Goal: Information Seeking & Learning: Check status

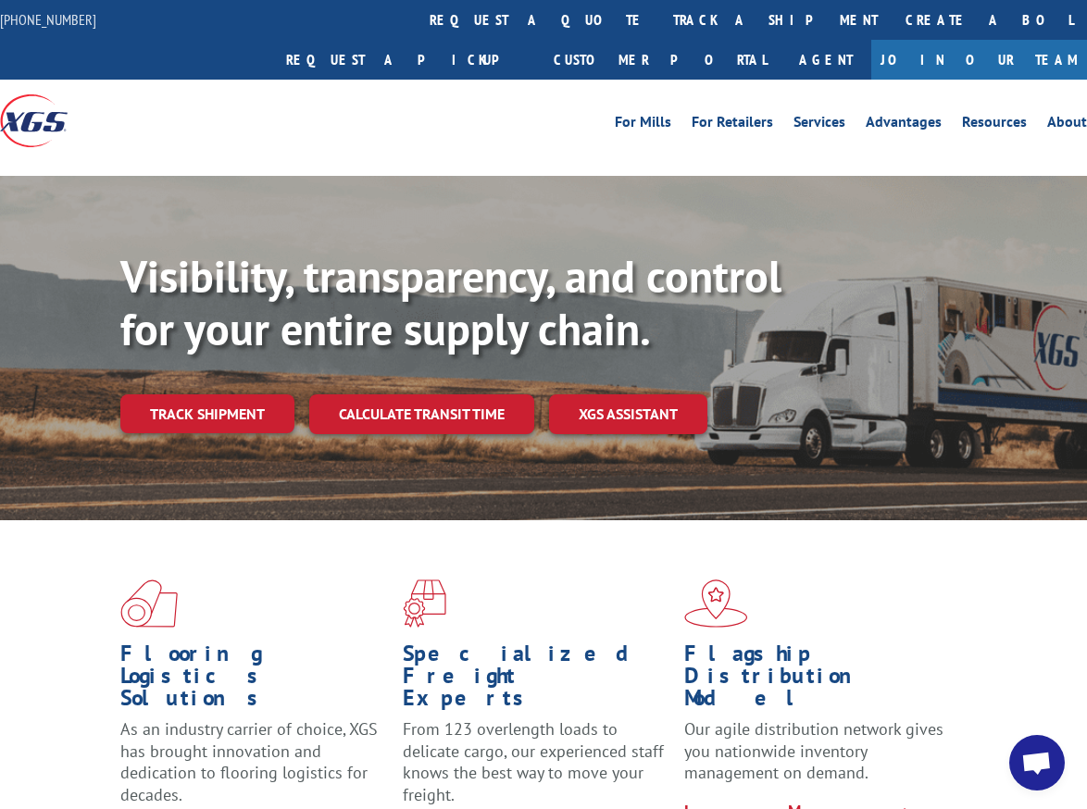
click at [176, 394] on link "Track shipment" at bounding box center [207, 413] width 174 height 39
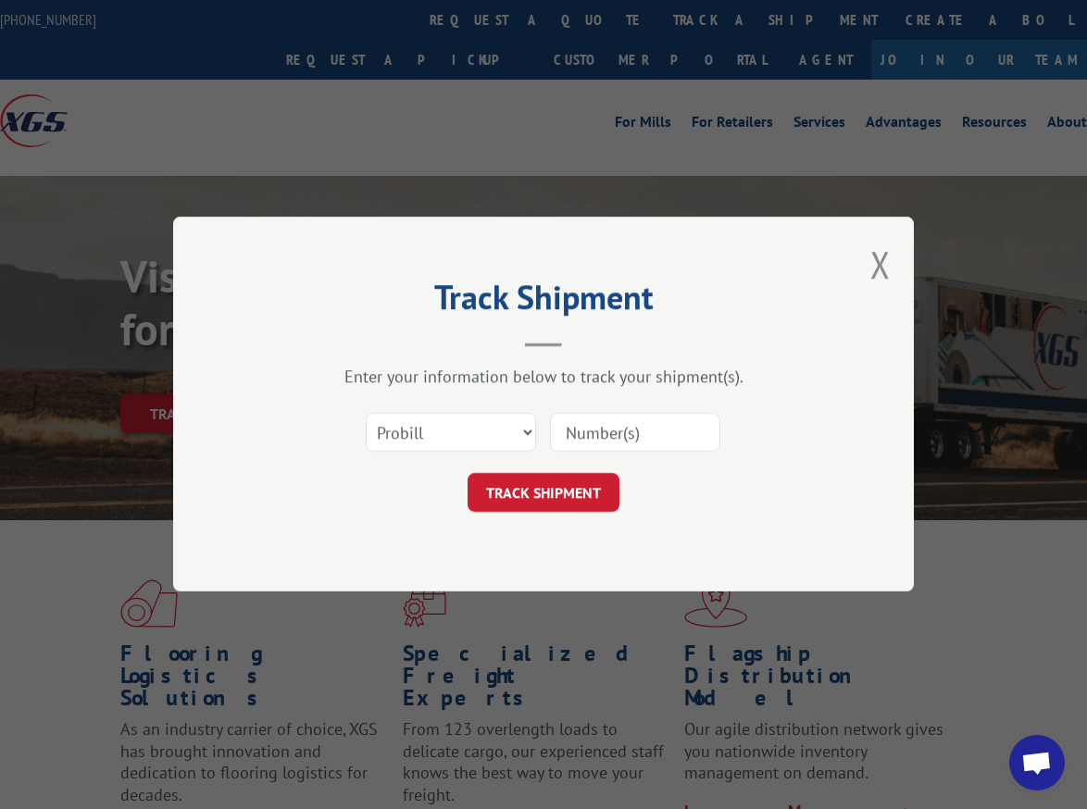
drag, startPoint x: 586, startPoint y: 405, endPoint x: 596, endPoint y: 429, distance: 26.1
click at [588, 409] on div "Select category... Probill BOL PO" at bounding box center [544, 433] width 556 height 61
drag, startPoint x: 600, startPoint y: 433, endPoint x: 603, endPoint y: 445, distance: 12.4
click at [600, 433] on input at bounding box center [635, 433] width 170 height 39
paste input "17605041"
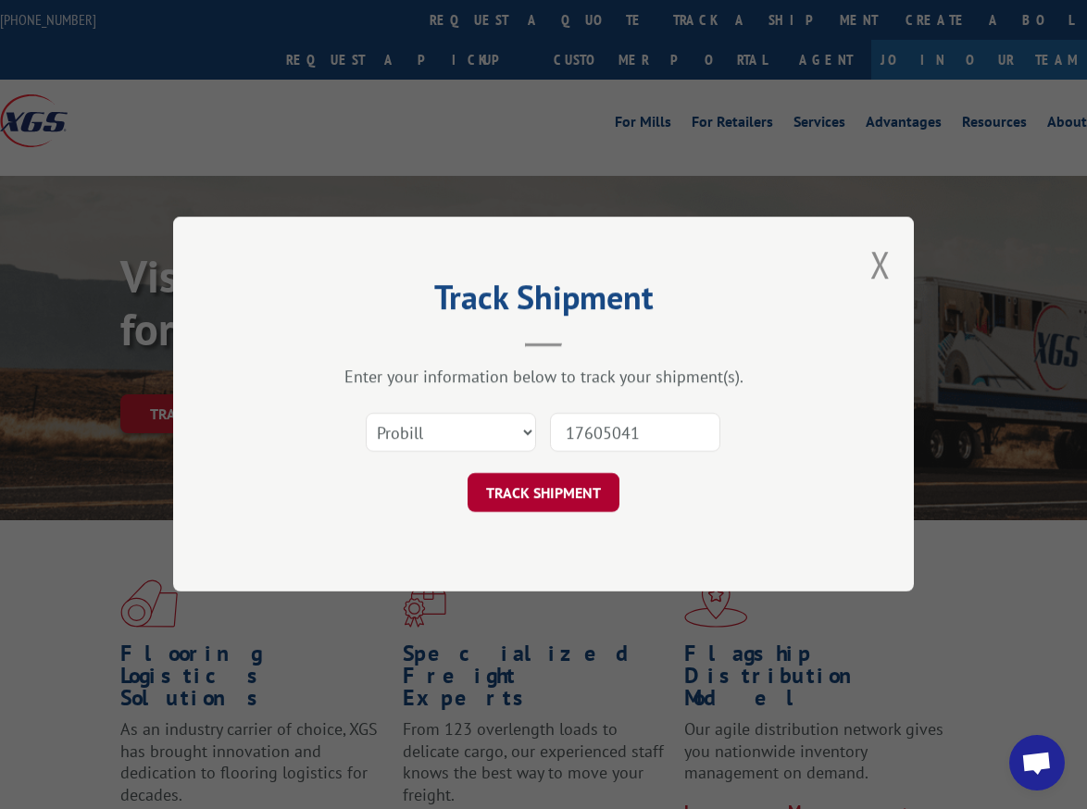
type input "17605041"
click at [580, 501] on button "TRACK SHIPMENT" at bounding box center [544, 493] width 152 height 39
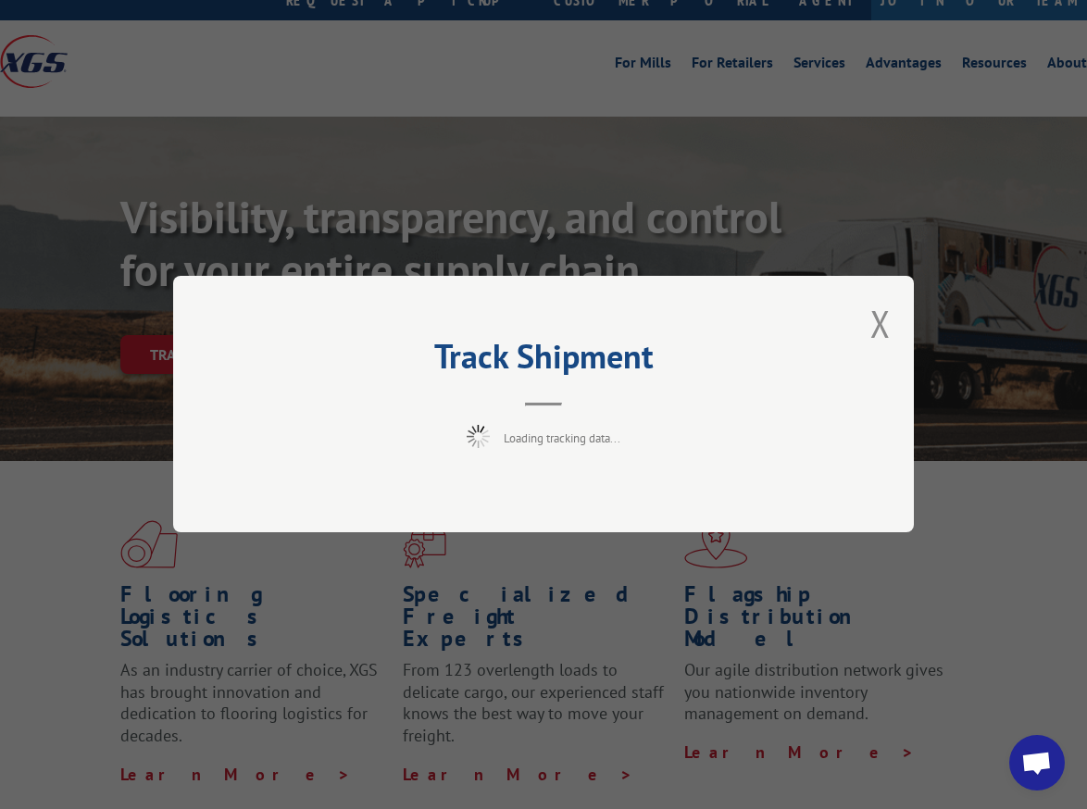
scroll to position [93, 0]
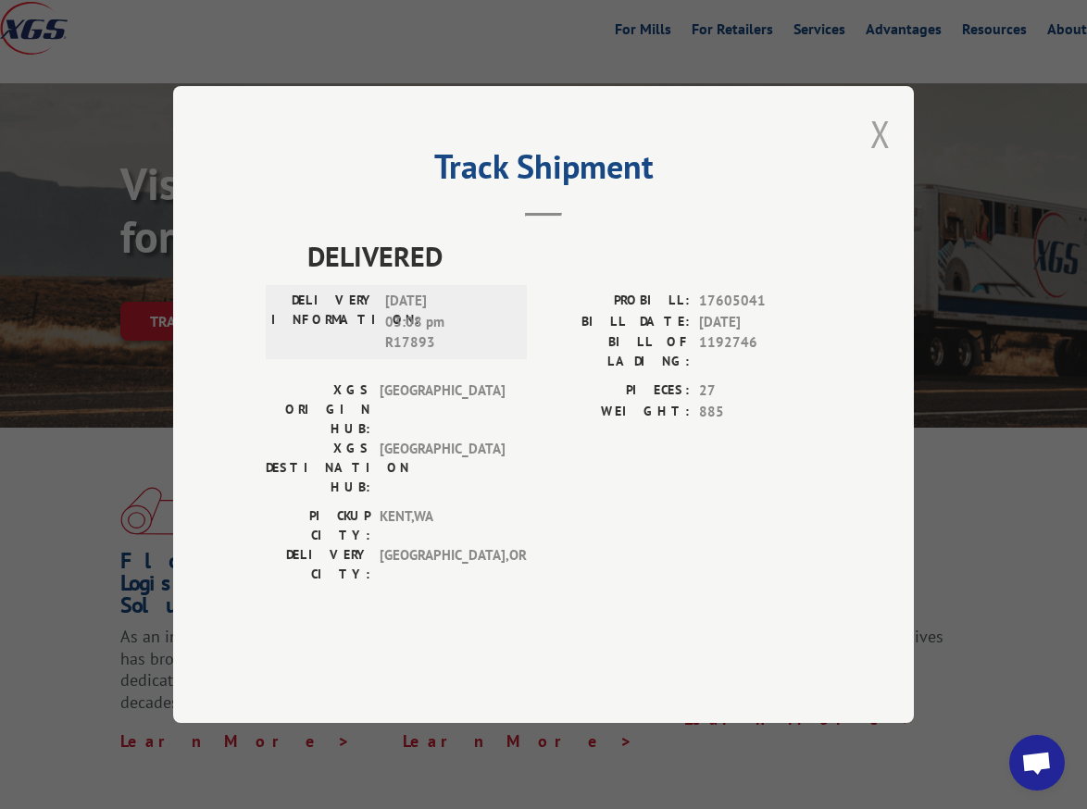
click at [883, 158] on button "Close modal" at bounding box center [880, 133] width 20 height 49
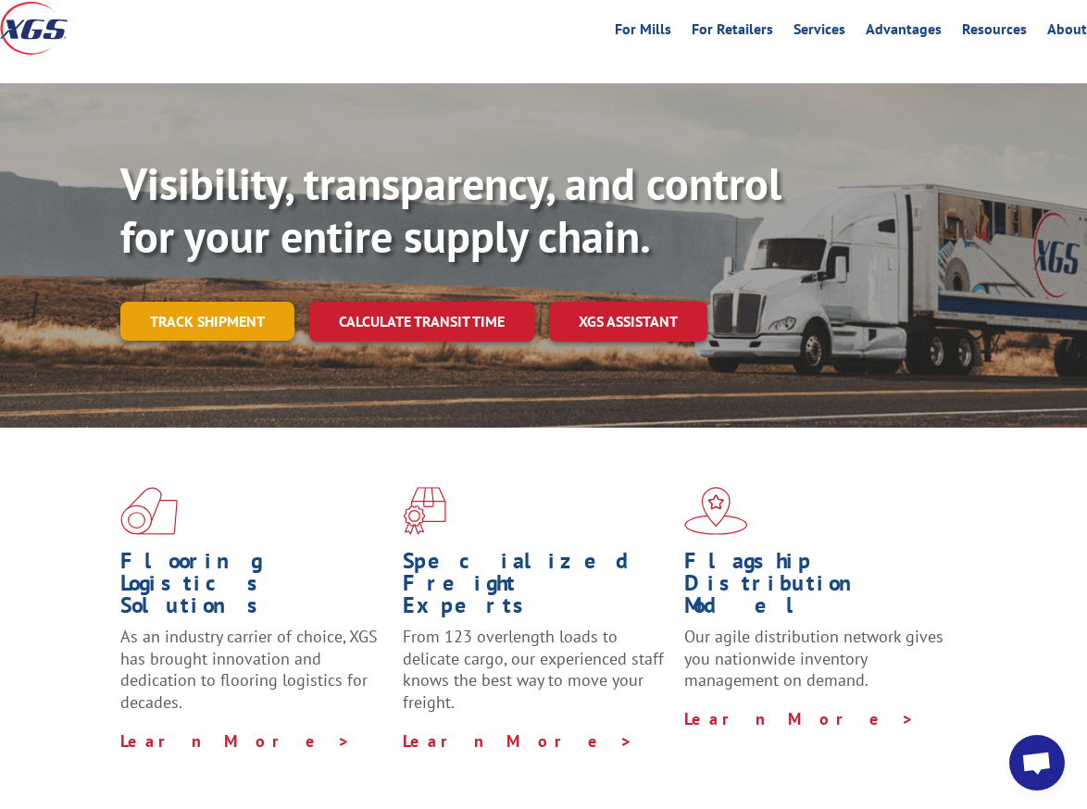
click at [266, 302] on link "Track shipment" at bounding box center [207, 321] width 174 height 39
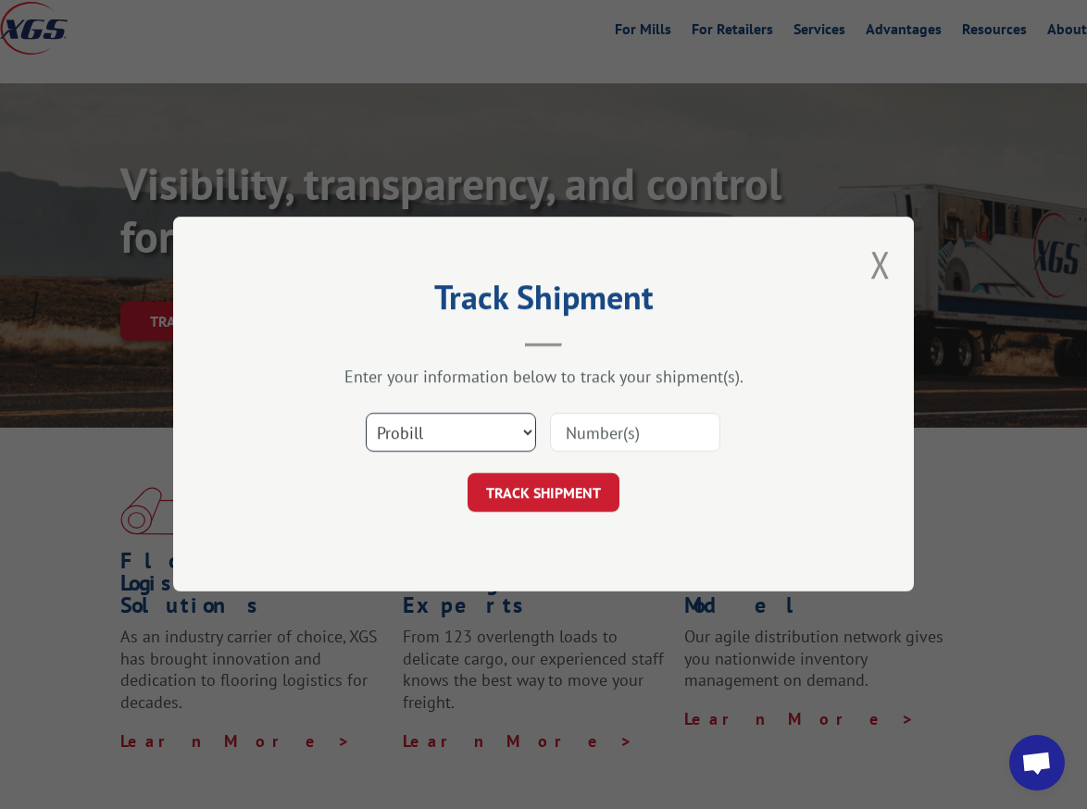
click at [437, 422] on select "Select category... Probill BOL PO" at bounding box center [451, 433] width 170 height 39
select select "bol"
click at [366, 414] on select "Select category... Probill BOL PO" at bounding box center [451, 433] width 170 height 39
click at [625, 433] on input at bounding box center [635, 433] width 170 height 39
paste input "1192746"
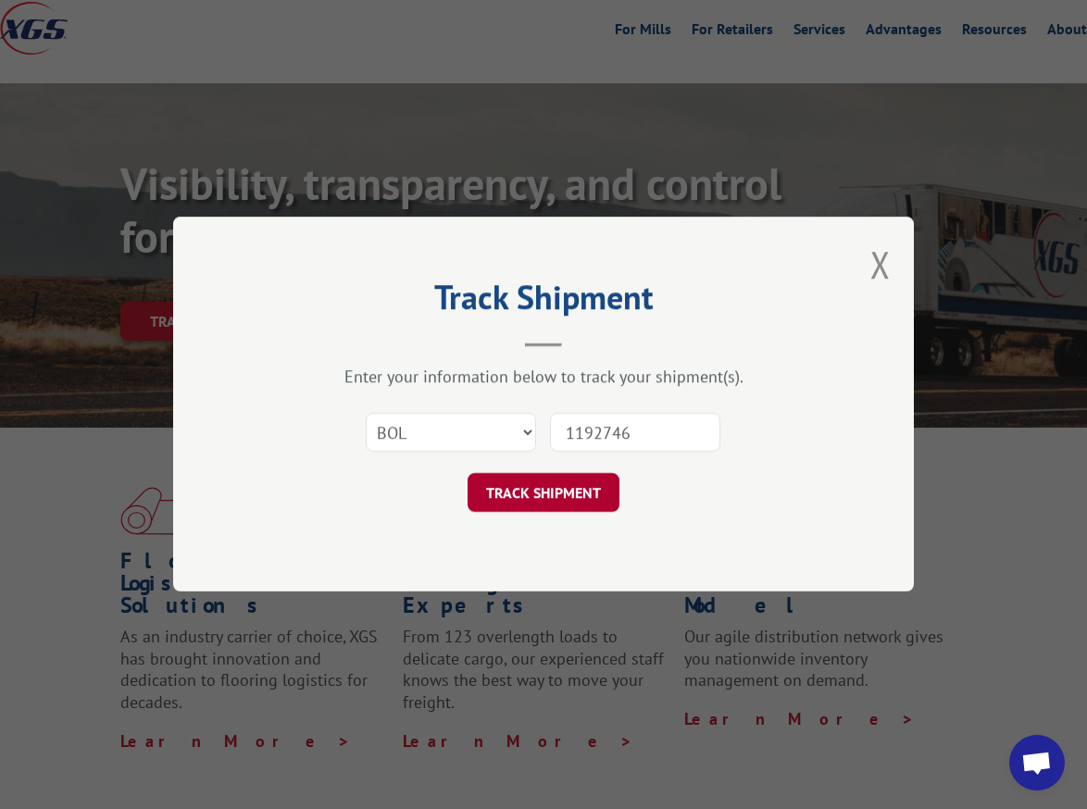
type input "1192746"
click at [587, 483] on button "TRACK SHIPMENT" at bounding box center [544, 493] width 152 height 39
